Goal: Information Seeking & Learning: Learn about a topic

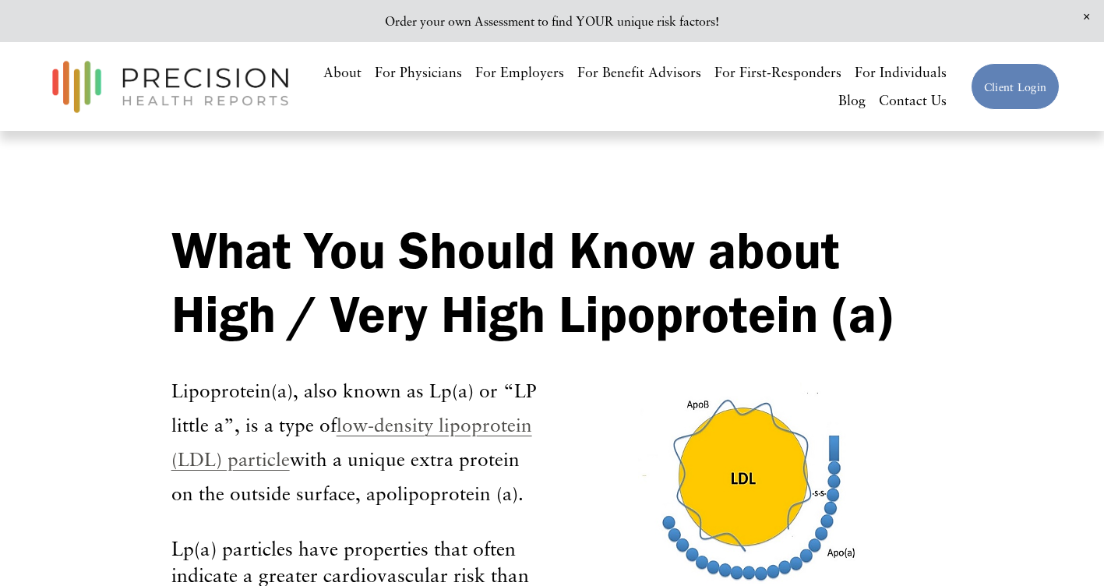
drag, startPoint x: 0, startPoint y: 0, endPoint x: 394, endPoint y: 171, distance: 429.2
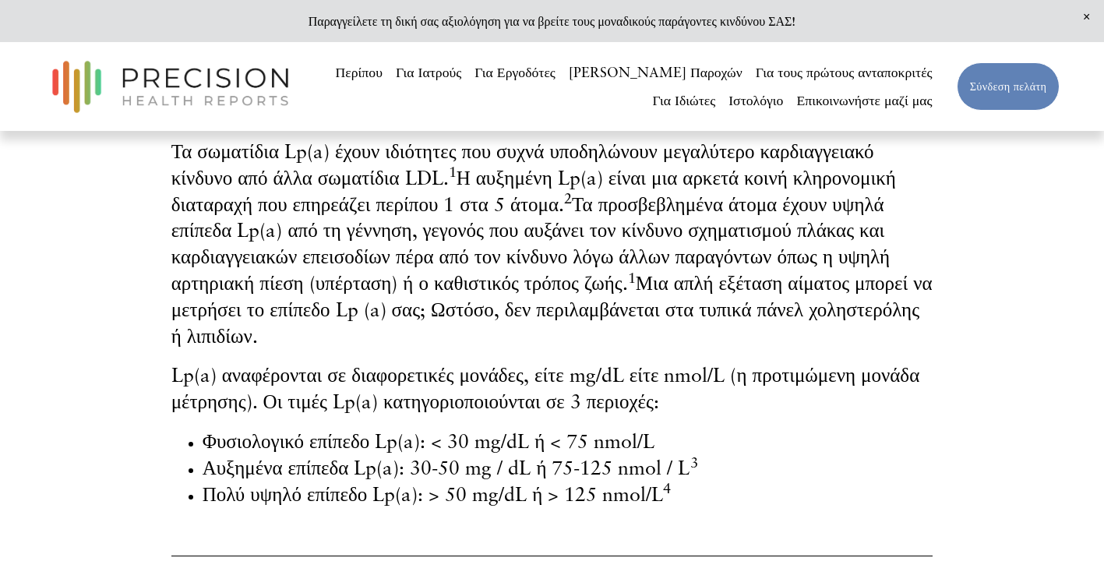
scroll to position [623, 0]
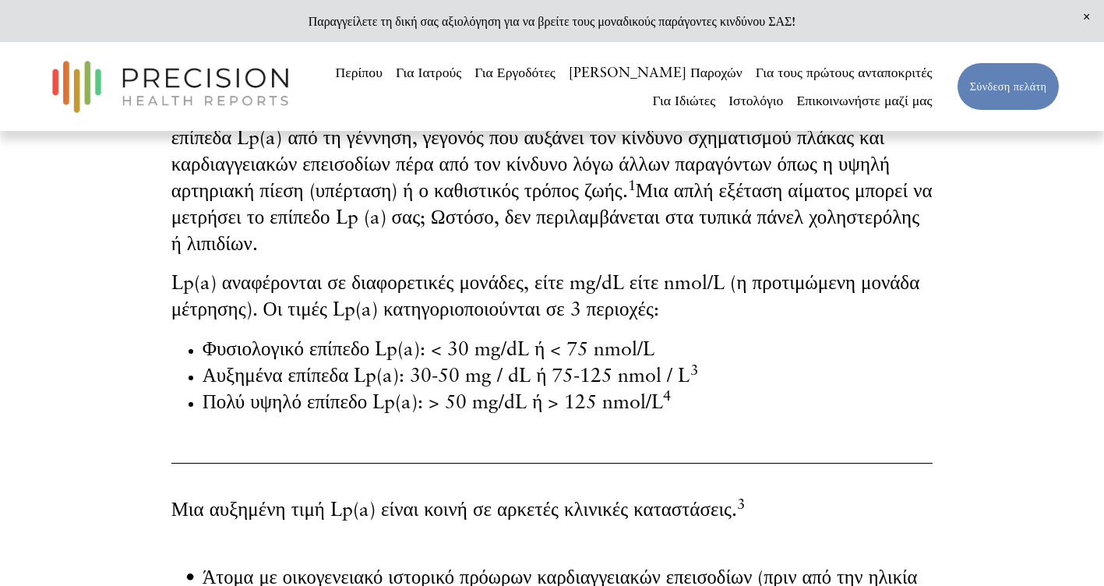
drag, startPoint x: 64, startPoint y: 245, endPoint x: 93, endPoint y: 184, distance: 67.3
drag, startPoint x: 334, startPoint y: 271, endPoint x: 111, endPoint y: 206, distance: 232.3
drag, startPoint x: 111, startPoint y: 206, endPoint x: 514, endPoint y: 201, distance: 402.1
click at [514, 201] on font "Τα προσβεβλημένα άτομα έχουν υψηλά επίπεδα Lp(a) από τη γέννηση, γεγονός που αυ…" at bounding box center [530, 151] width 718 height 103
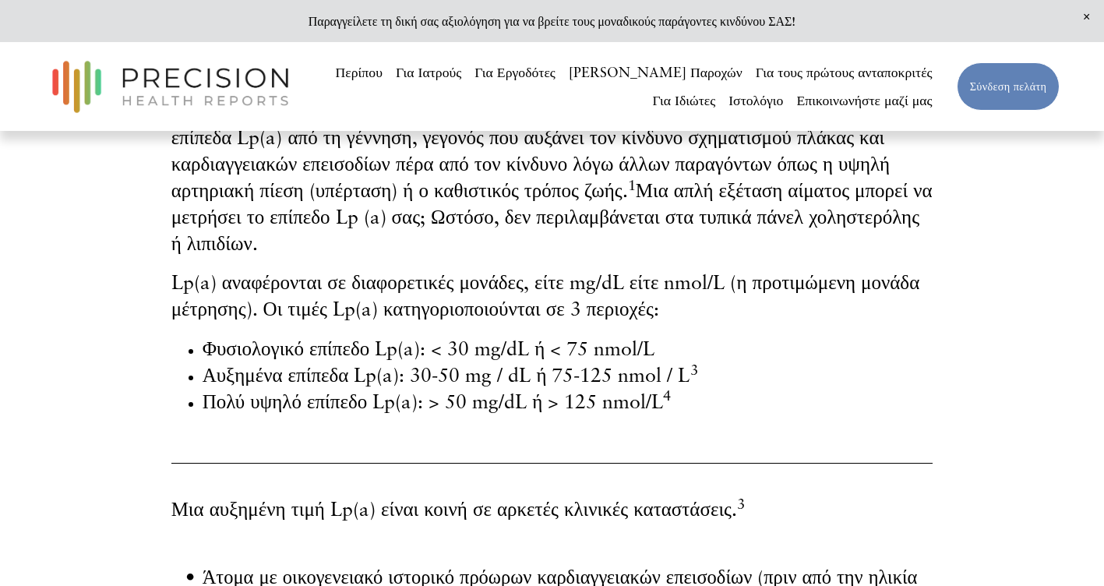
drag, startPoint x: 354, startPoint y: 180, endPoint x: 281, endPoint y: 199, distance: 75.8
click at [281, 199] on font "Τα προσβεβλημένα άτομα έχουν υψηλά επίπεδα Lp(a) από τη γέννηση, γεγονός που αυ…" at bounding box center [530, 151] width 718 height 103
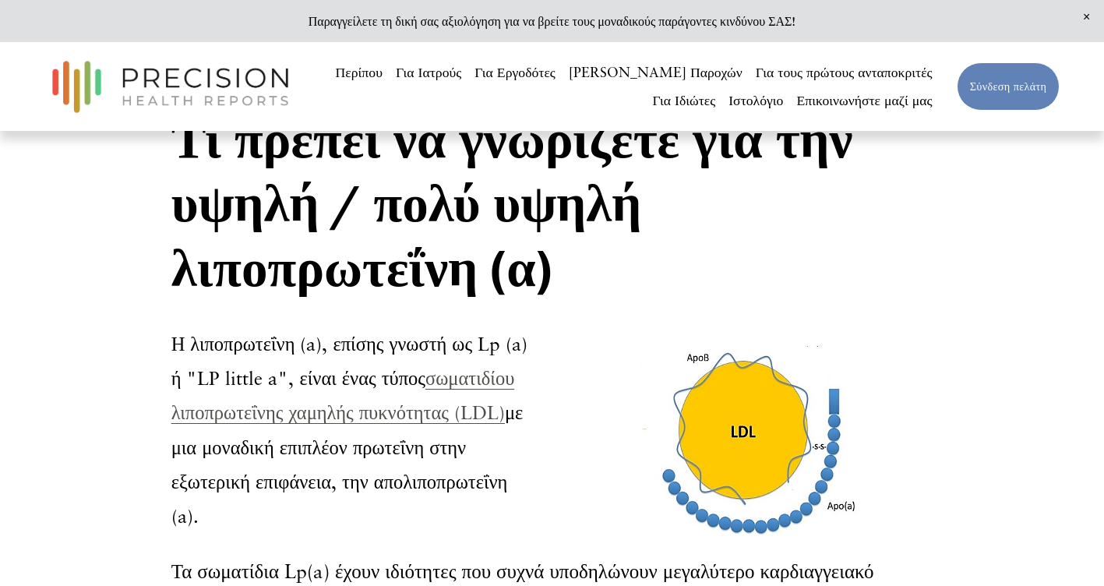
scroll to position [0, 0]
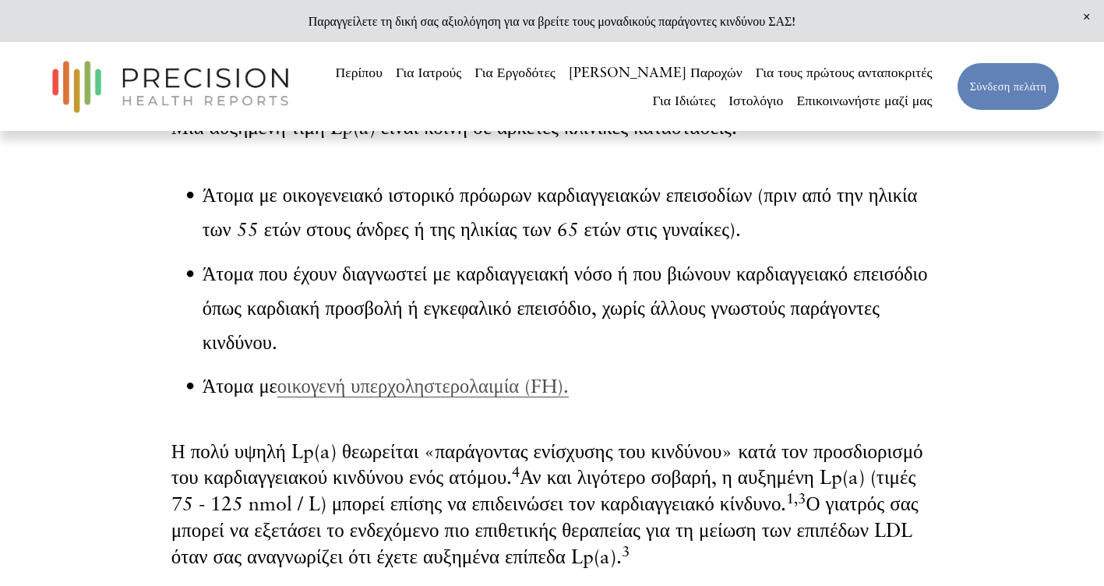
scroll to position [1013, 0]
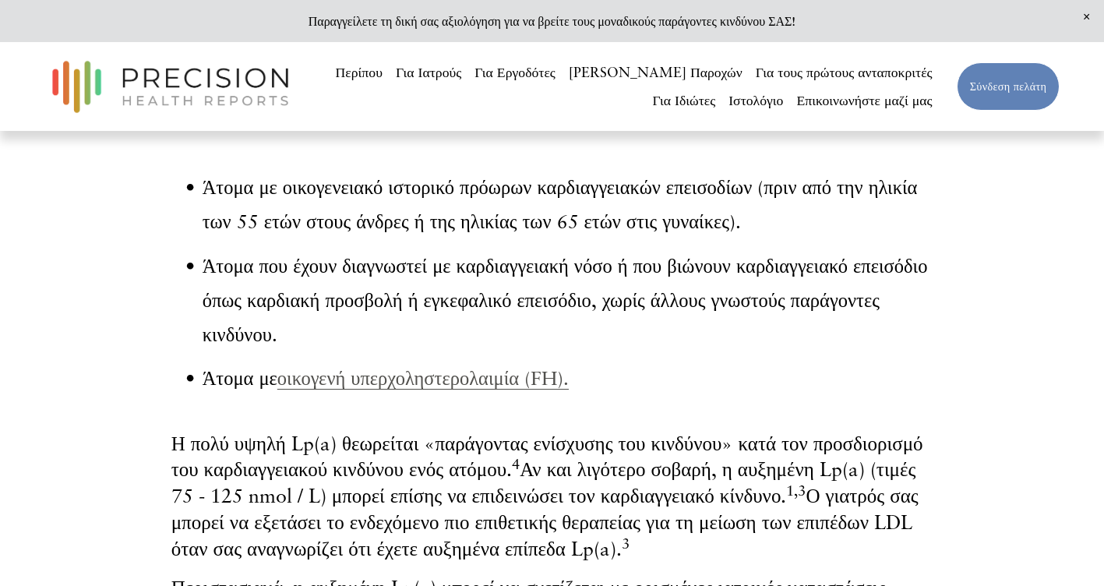
click at [361, 384] on link "οικογενή υπερχοληστερολαιμία (FH)." at bounding box center [422, 377] width 291 height 23
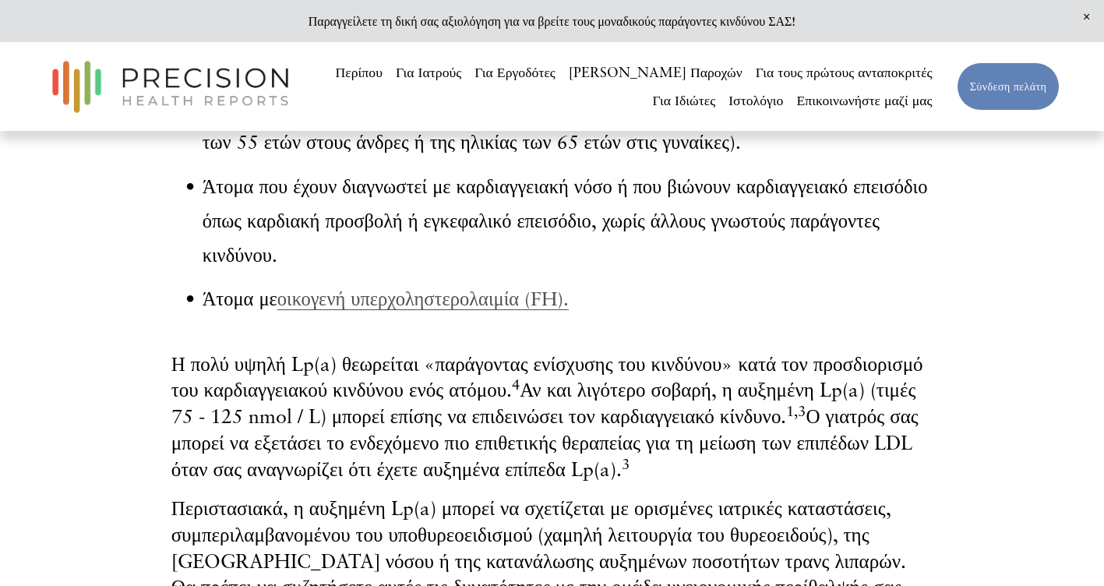
scroll to position [1169, 0]
